Goal: Task Accomplishment & Management: Complete application form

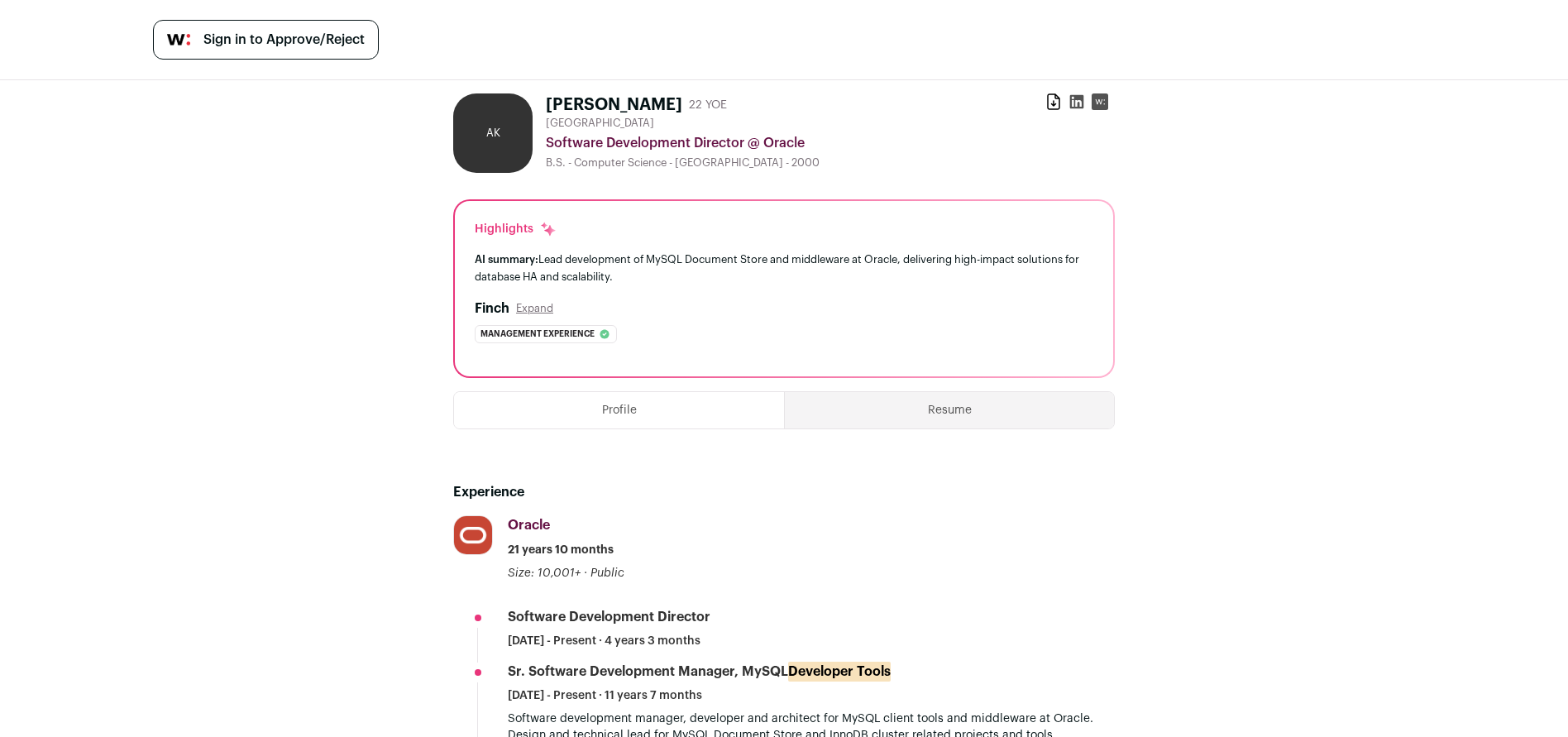
click at [629, 98] on h1 "[PERSON_NAME]" at bounding box center [614, 105] width 136 height 24
copy div "[PERSON_NAME]"
click at [1071, 104] on icon at bounding box center [1077, 102] width 14 height 14
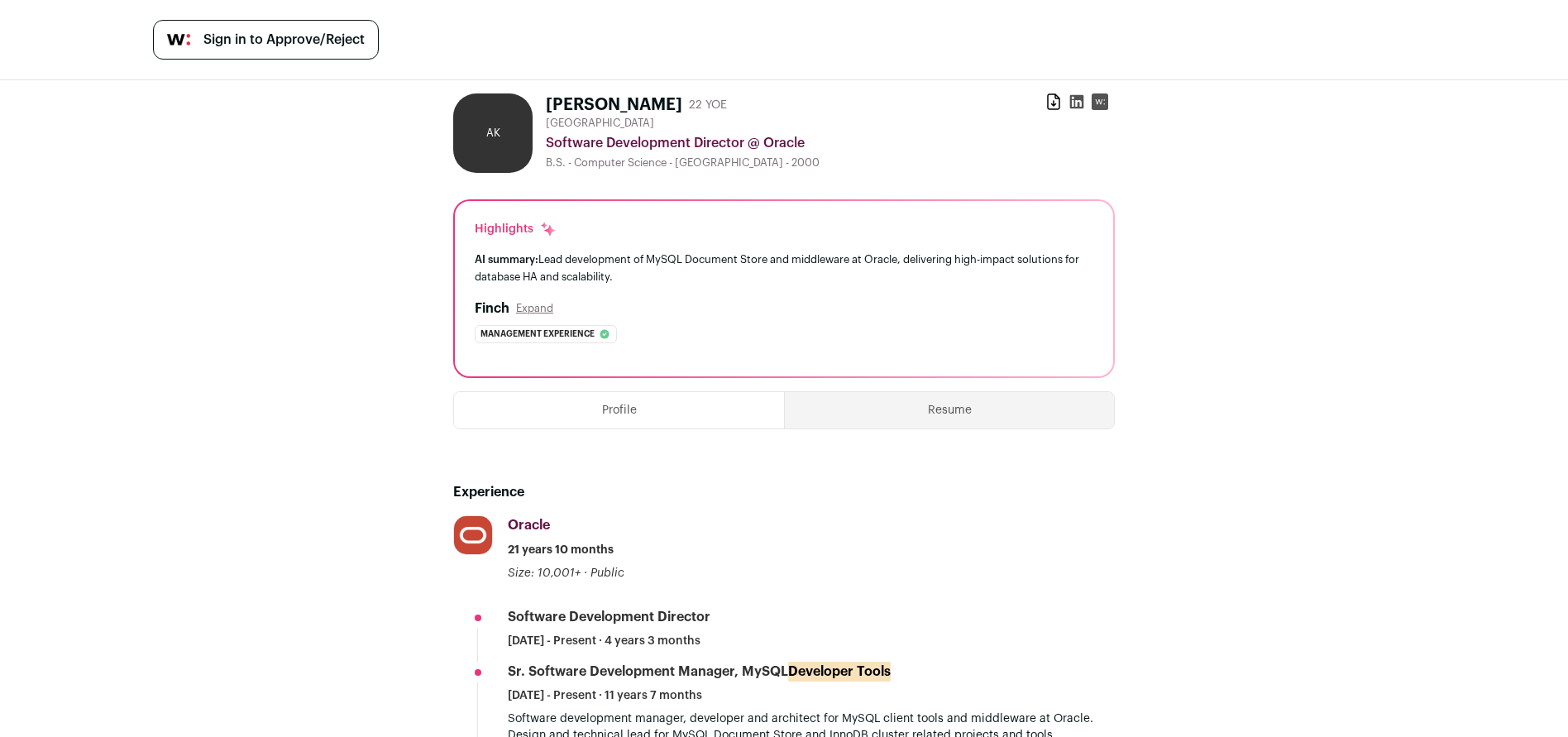
drag, startPoint x: 340, startPoint y: 110, endPoint x: 323, endPoint y: 61, distance: 51.9
click at [304, 29] on span "Sign in to Approve/Reject" at bounding box center [284, 39] width 161 height 20
click at [764, 8] on div "Sign in to Approve/Reject" at bounding box center [784, 40] width 1568 height 81
